Goal: Information Seeking & Learning: Learn about a topic

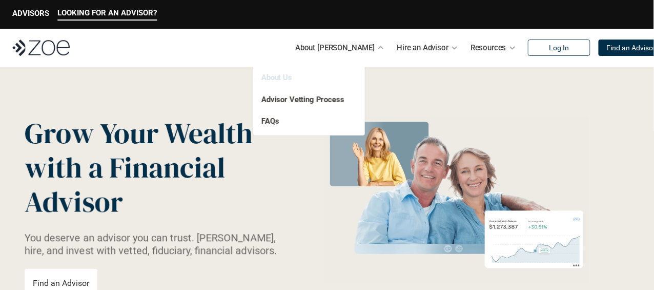
click at [283, 74] on link "About Us" at bounding box center [277, 77] width 31 height 9
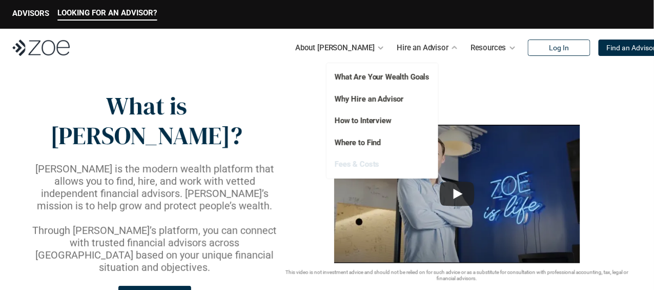
click at [362, 164] on link "Fees & Costs" at bounding box center [357, 163] width 45 height 9
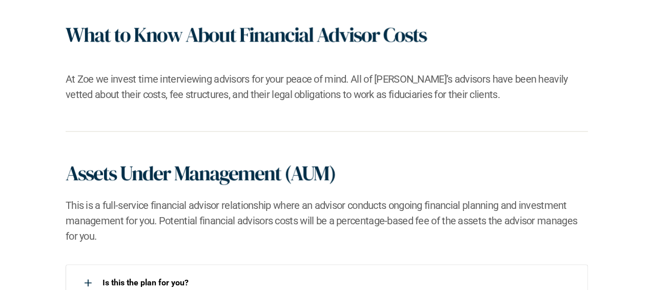
scroll to position [718, 0]
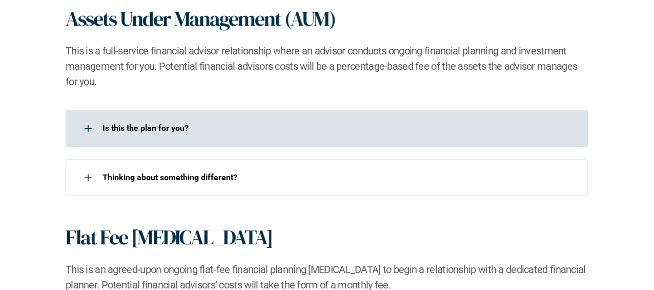
click at [129, 127] on p "Is this the plan for you?​" at bounding box center [339, 128] width 473 height 10
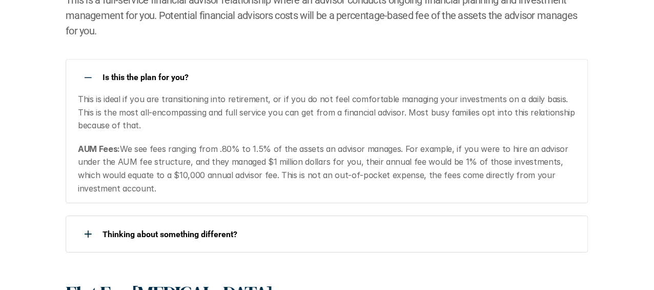
scroll to position [820, 0]
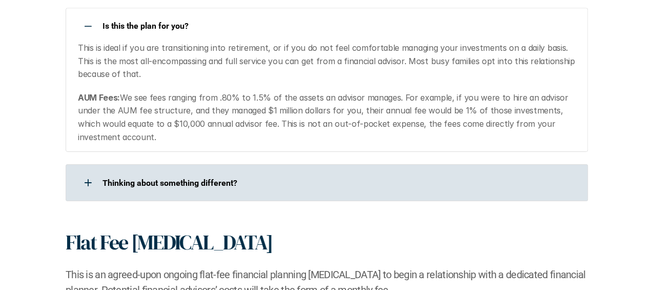
click at [170, 179] on p "​Thinking about something different?​" at bounding box center [339, 183] width 473 height 10
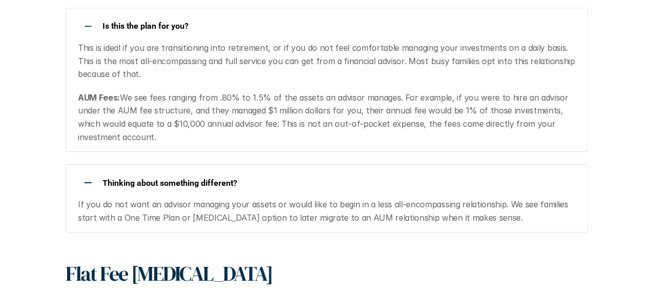
scroll to position [1025, 0]
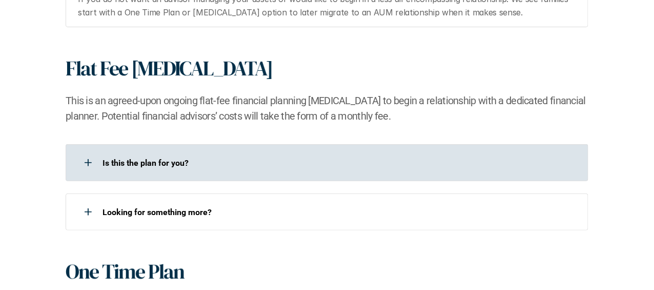
click at [179, 165] on p "Is this the plan for you?​" at bounding box center [339, 163] width 473 height 10
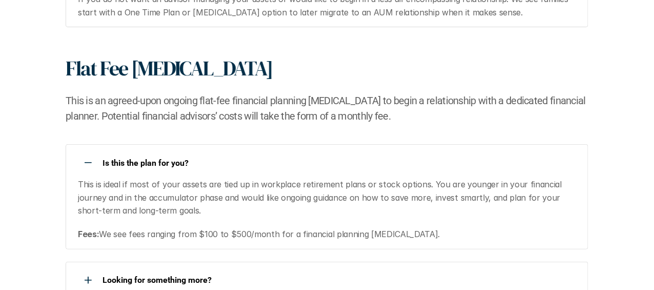
scroll to position [1179, 0]
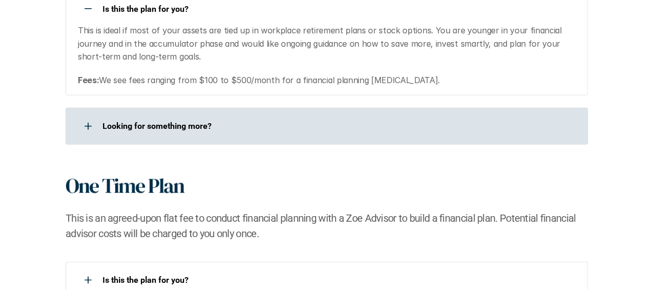
click at [185, 131] on div "Looking for something more?​" at bounding box center [321, 126] width 510 height 21
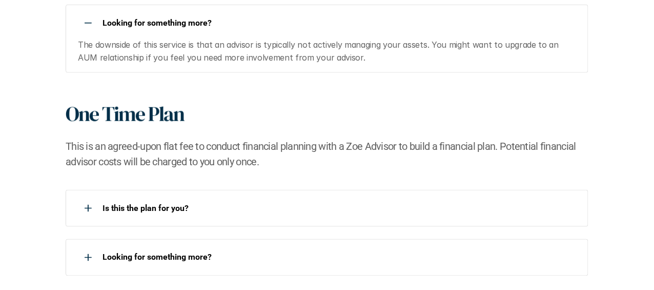
scroll to position [1333, 0]
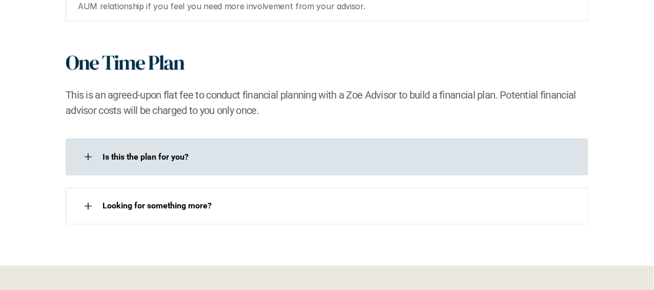
click at [172, 149] on div "Is this the plan for you?​" at bounding box center [321, 157] width 510 height 21
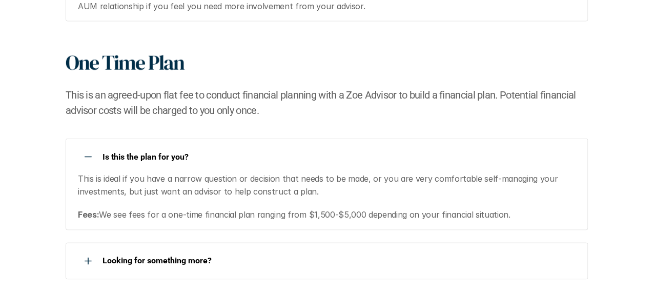
scroll to position [1384, 0]
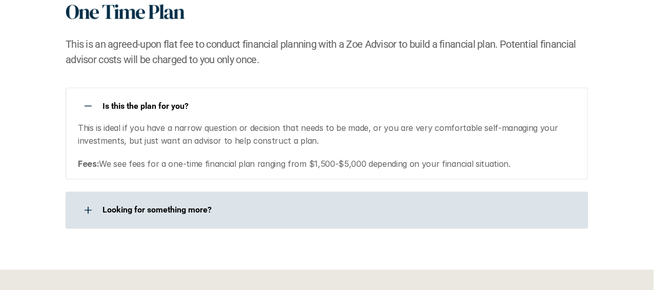
click at [157, 207] on p "Looking for something more?​" at bounding box center [339, 210] width 473 height 10
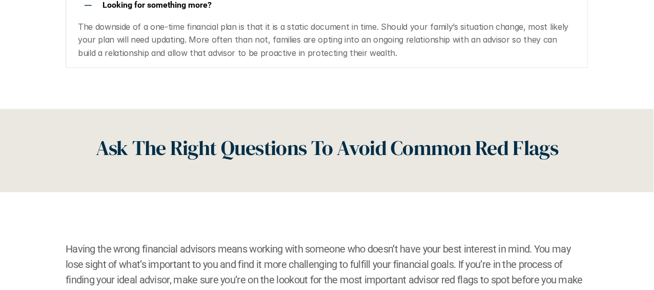
scroll to position [1744, 0]
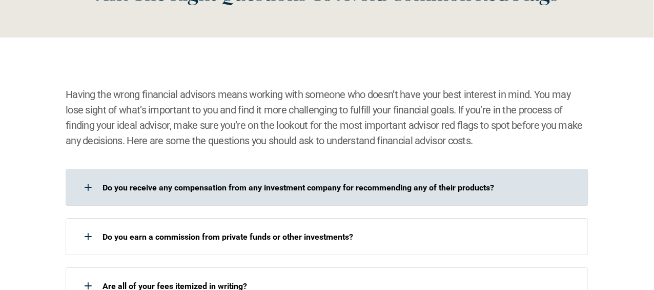
click at [164, 186] on p "Do you receive any compensation from any investment company for recommending an…" at bounding box center [339, 188] width 473 height 10
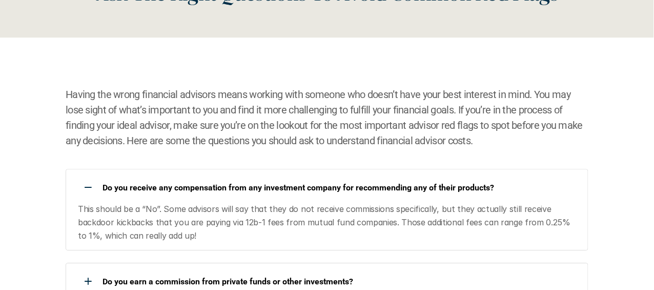
scroll to position [1846, 0]
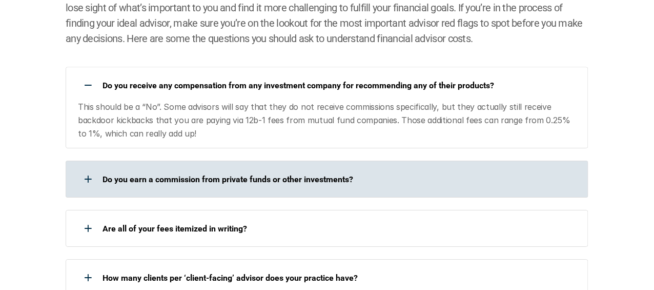
click at [164, 185] on div "Do you earn a commission from private funds or other investments?" at bounding box center [321, 179] width 510 height 21
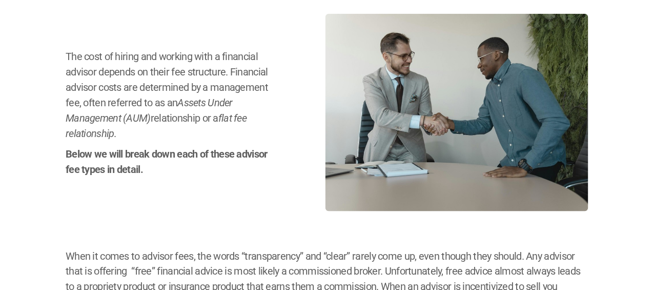
scroll to position [0, 0]
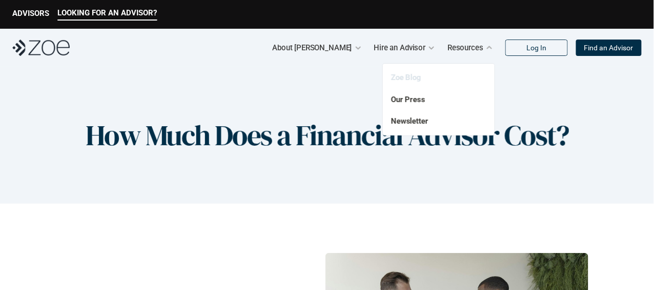
click at [411, 78] on link "Zoe Blog" at bounding box center [406, 77] width 30 height 9
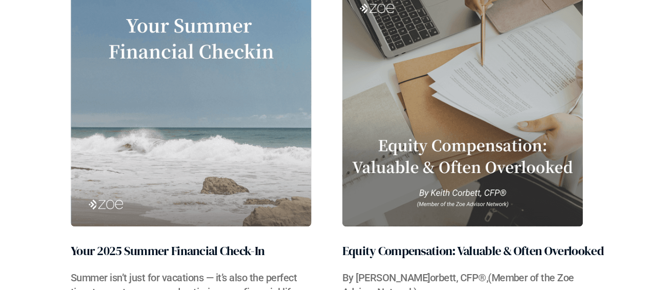
scroll to position [358, 0]
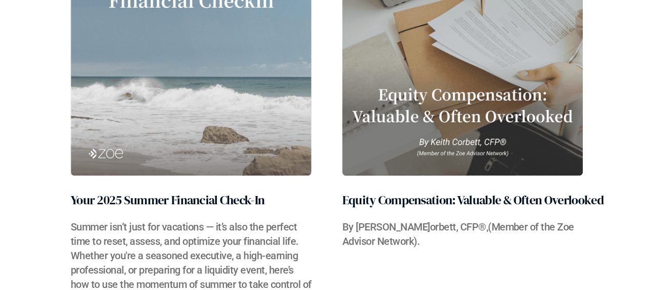
click at [256, 202] on h2 "Your 2025 Summer Financial Check-In" at bounding box center [168, 200] width 194 height 18
click at [244, 177] on link "Your 2025 Summer Financial Check-In Summer isn’t just for vacations — it’s also…" at bounding box center [191, 121] width 241 height 370
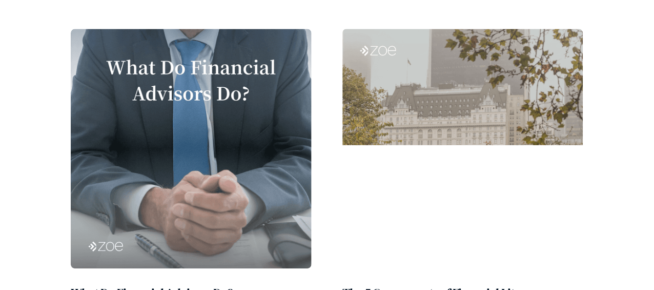
scroll to position [820, 0]
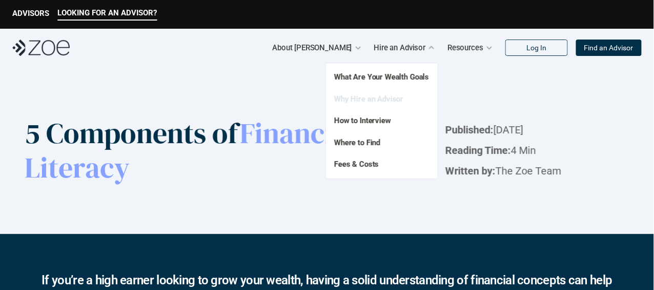
click at [396, 97] on link "Why Hire an Advisor" at bounding box center [368, 98] width 69 height 9
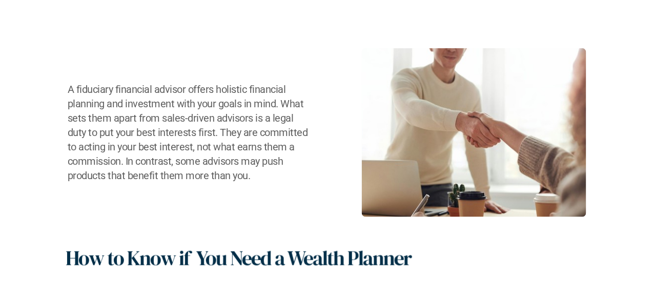
scroll to position [410, 0]
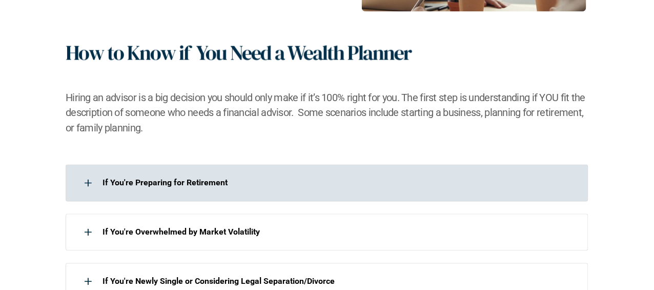
click at [161, 190] on div "If You're Preparing for Retirement" at bounding box center [321, 183] width 510 height 21
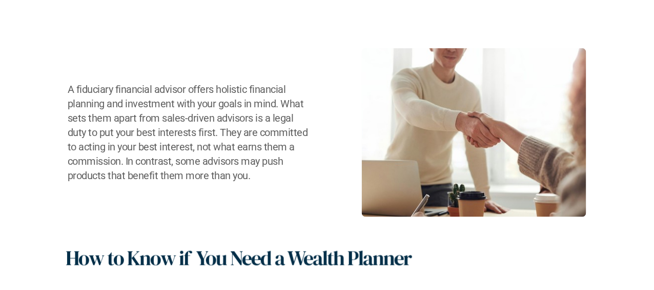
scroll to position [0, 0]
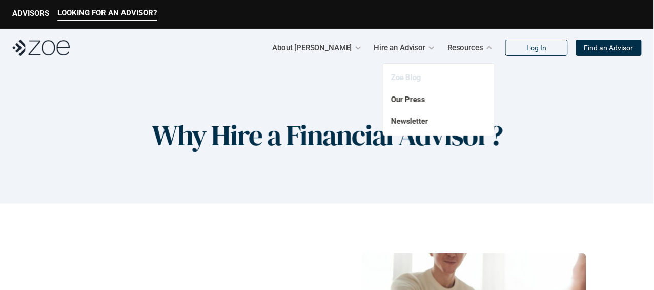
click at [415, 81] on link "Zoe Blog" at bounding box center [406, 77] width 30 height 9
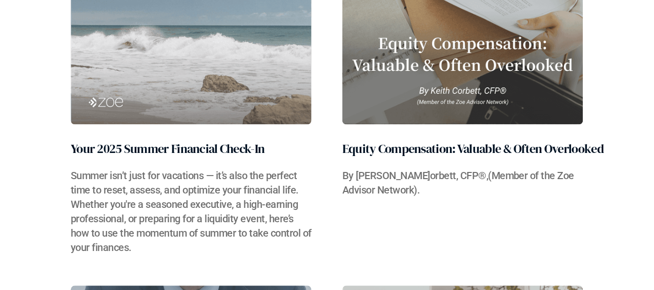
scroll to position [615, 0]
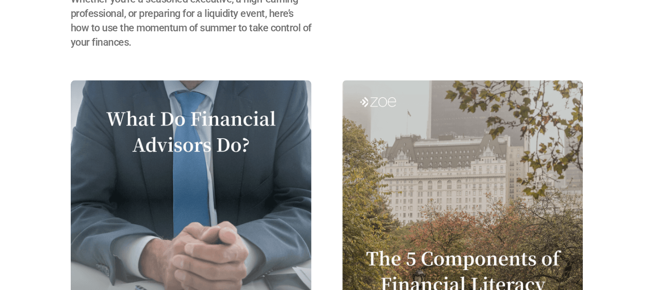
click at [225, 124] on img at bounding box center [191, 199] width 241 height 239
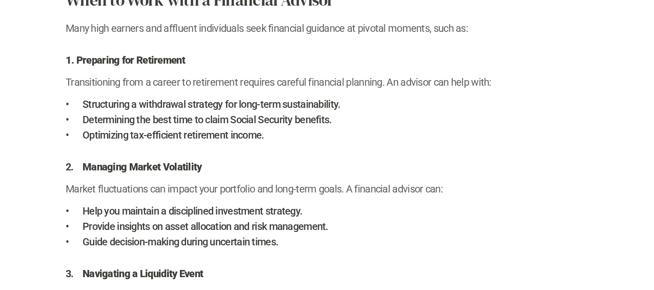
scroll to position [872, 0]
